Goal: Information Seeking & Learning: Check status

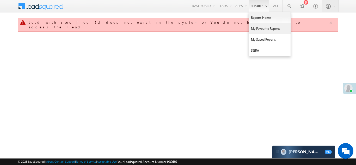
click at [258, 28] on link "My Favourite Reports" at bounding box center [270, 28] width 42 height 11
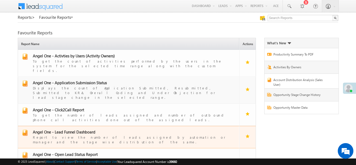
click at [76, 129] on span "Angel One - Lead Funnel Dashboard" at bounding box center [64, 131] width 63 height 5
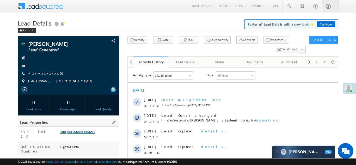
click at [92, 134] on link "[URL][DOMAIN_NAME]" at bounding box center [77, 131] width 35 height 4
click at [44, 73] on link "+xx-xxxxxxxx66" at bounding box center [45, 73] width 35 height 4
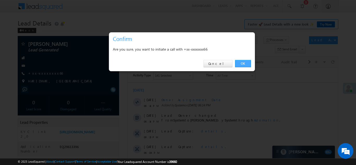
click at [238, 63] on link "OK" at bounding box center [243, 63] width 16 height 7
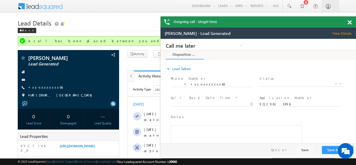
click at [349, 22] on span at bounding box center [349, 22] width 4 height 4
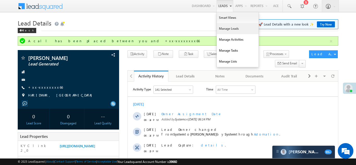
click at [222, 27] on link "Manage Leads" at bounding box center [238, 28] width 42 height 11
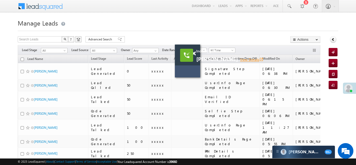
click at [240, 60] on link "View Details open_in_new" at bounding box center [251, 59] width 23 height 5
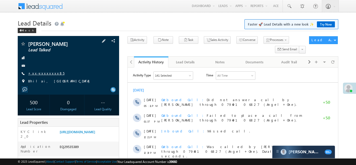
click at [40, 74] on link "+xx-xxxxxxxx85" at bounding box center [46, 73] width 36 height 4
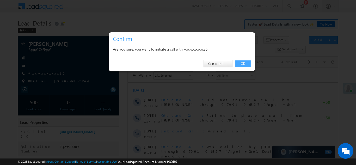
click at [241, 63] on link "OK" at bounding box center [243, 63] width 16 height 7
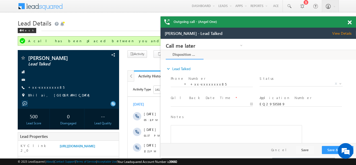
click at [350, 22] on span at bounding box center [349, 22] width 4 height 4
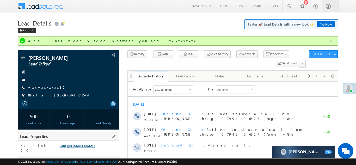
click at [87, 148] on link "https://angelbroking1-pk3em7sa.customui-test.leadsquared.com?leadId=db8c346e-bc…" at bounding box center [77, 146] width 35 height 4
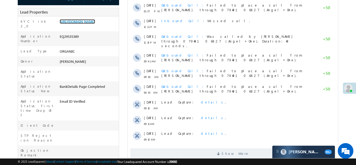
scroll to position [125, 0]
